Goal: Contribute content

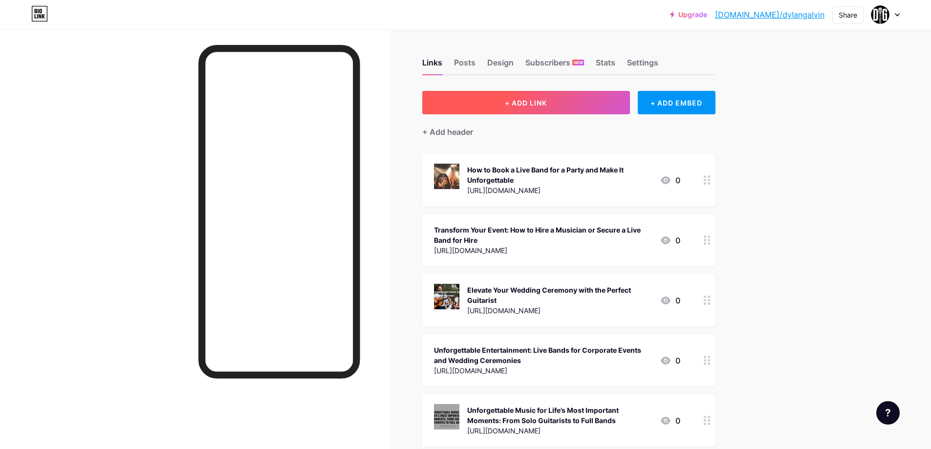
click at [508, 99] on button "+ ADD LINK" at bounding box center [526, 102] width 208 height 23
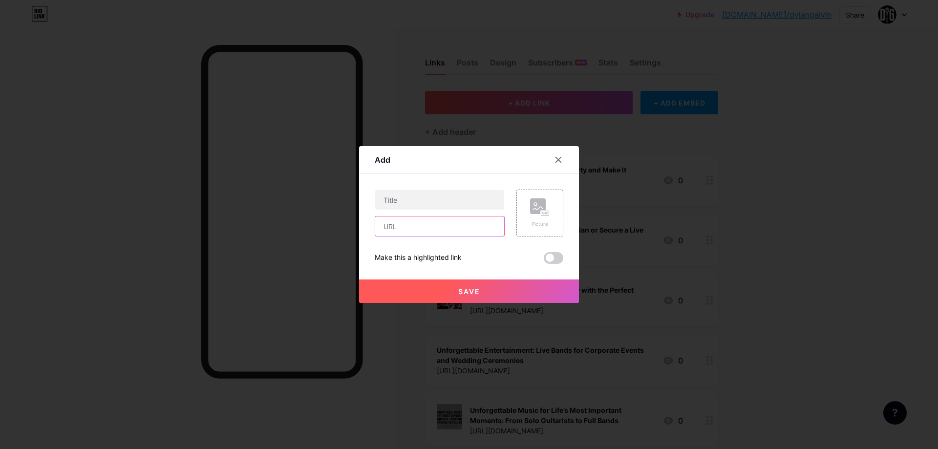
click at [422, 227] on input "text" at bounding box center [439, 226] width 129 height 20
paste input "[URL][DOMAIN_NAME]"
type input "[URL][DOMAIN_NAME]"
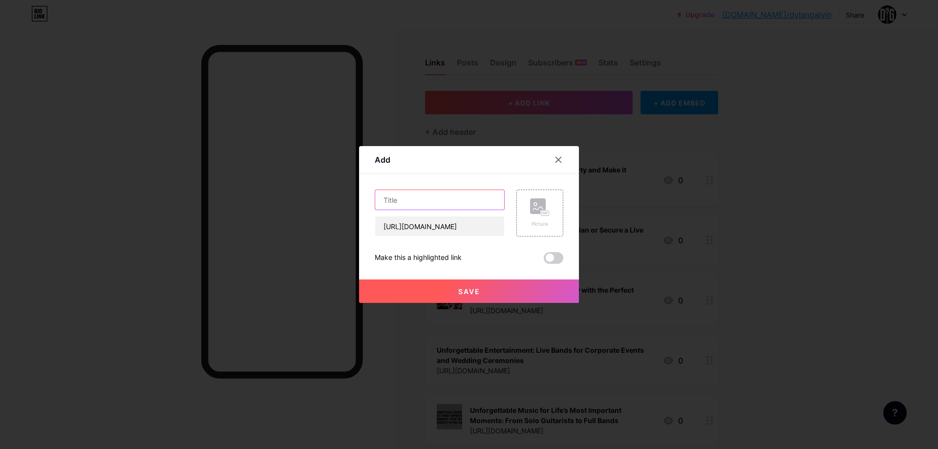
click at [411, 206] on input "text" at bounding box center [439, 200] width 129 height 20
paste input "The Ultimate Guide to Hiring a Musician for Your Special Event"
type input "The Ultimate Guide to Hiring a Musician for Your Special Event"
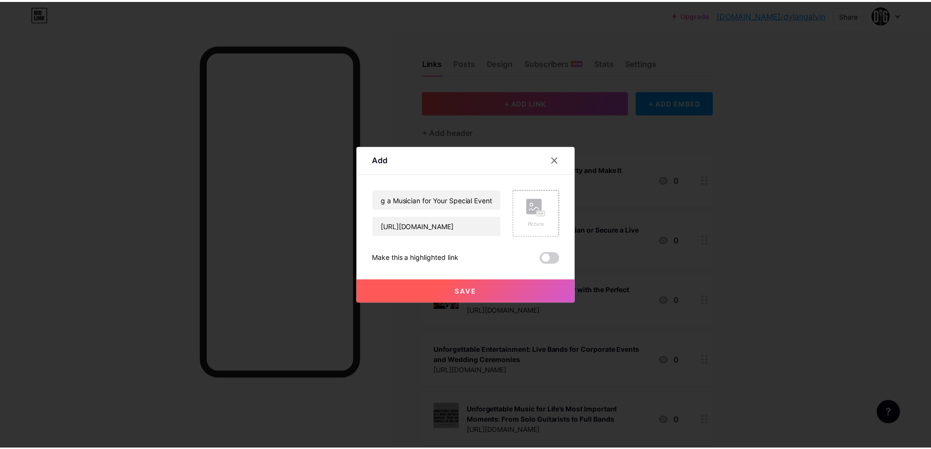
scroll to position [0, 0]
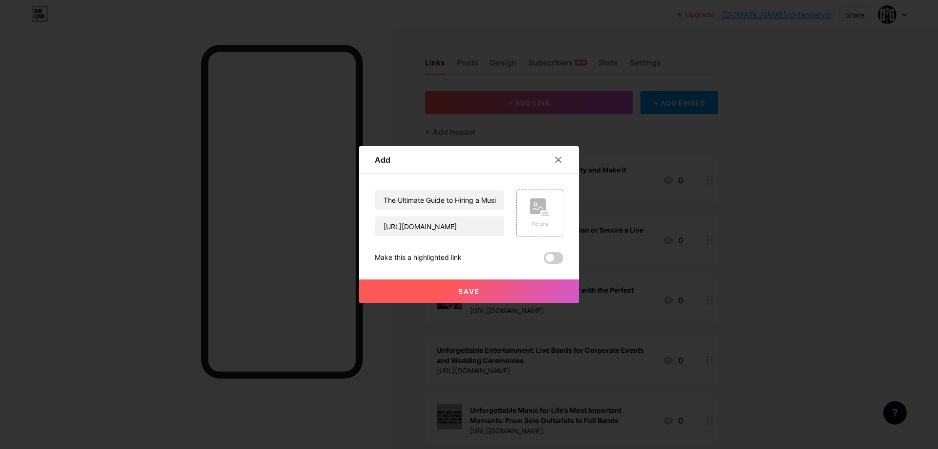
click at [471, 288] on span "Save" at bounding box center [469, 291] width 22 height 8
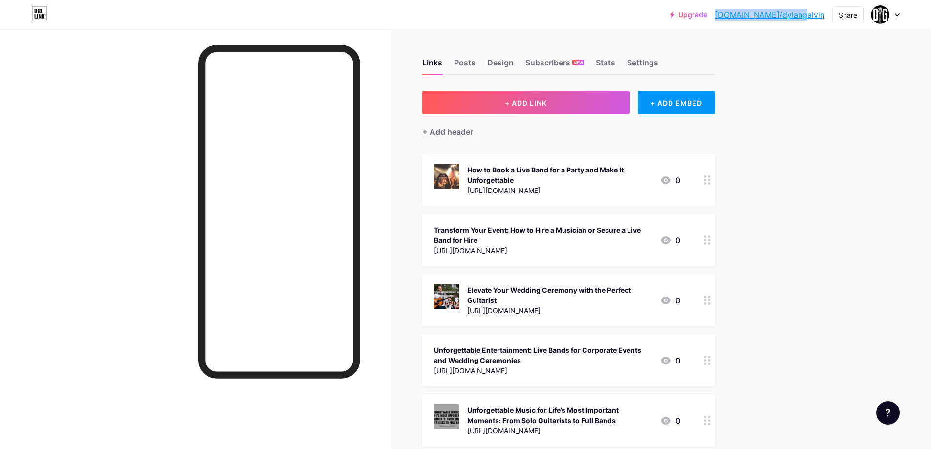
drag, startPoint x: 750, startPoint y: 12, endPoint x: 825, endPoint y: 22, distance: 75.8
click at [825, 22] on div "Upgrade [DOMAIN_NAME]/dylang... [DOMAIN_NAME]/dylangalvin Share Switch accounts…" at bounding box center [785, 15] width 230 height 18
copy link "[DOMAIN_NAME]/dylangalvin"
